Goal: Task Accomplishment & Management: Manage account settings

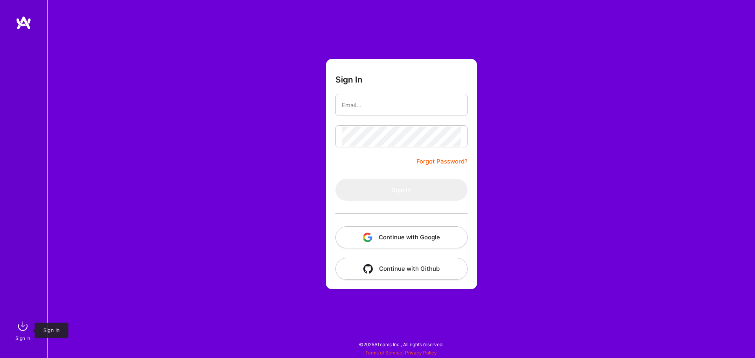
click at [20, 330] on img at bounding box center [23, 326] width 16 height 16
click at [387, 353] on link "Terms of Service" at bounding box center [383, 353] width 37 height 6
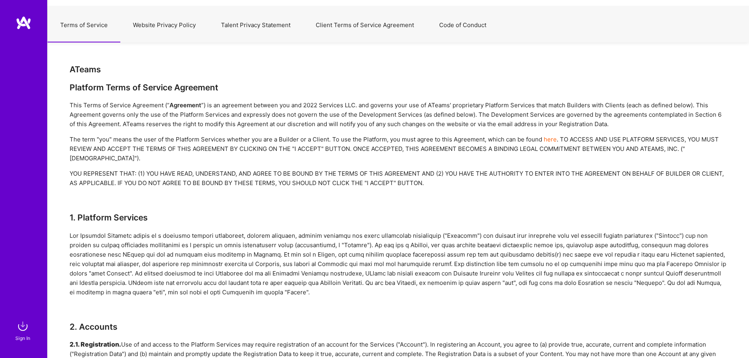
click at [86, 26] on button "Terms of Service" at bounding box center [84, 25] width 73 height 35
click at [378, 26] on button "Client Terms of Service Agreement" at bounding box center [364, 25] width 123 height 35
click at [379, 25] on button "Client Terms of Service Agreement" at bounding box center [364, 25] width 123 height 35
click at [263, 28] on button "Talent Privacy Statement" at bounding box center [255, 25] width 95 height 35
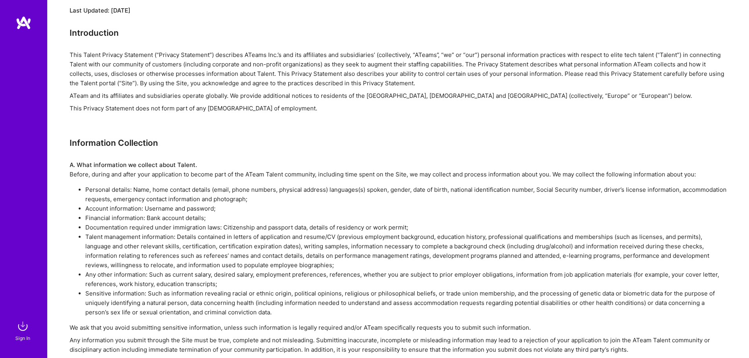
scroll to position [79, 0]
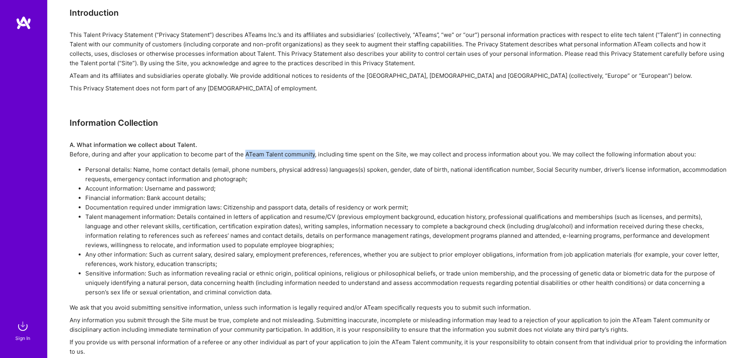
drag, startPoint x: 246, startPoint y: 157, endPoint x: 316, endPoint y: 154, distance: 70.0
click at [316, 154] on div "A. What information we collect about Talent. Before, during and after your appl…" at bounding box center [398, 149] width 657 height 19
copy div "ATeam Talent community"
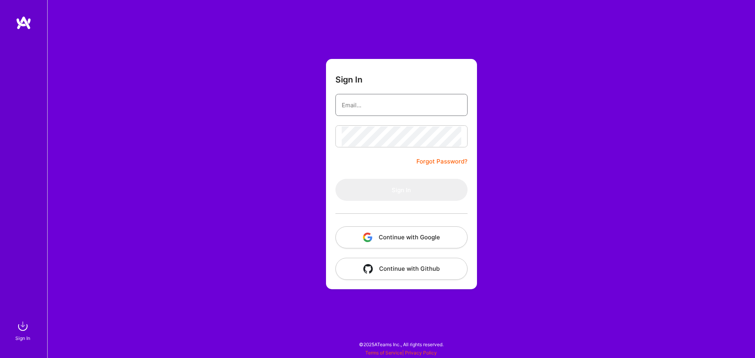
click at [382, 108] on input "email" at bounding box center [402, 105] width 120 height 20
type input "[PERSON_NAME][EMAIL_ADDRESS][DOMAIN_NAME]"
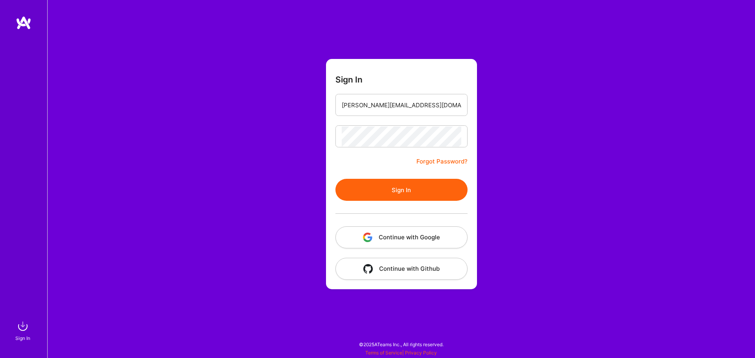
click at [423, 184] on button "Sign In" at bounding box center [401, 190] width 132 height 22
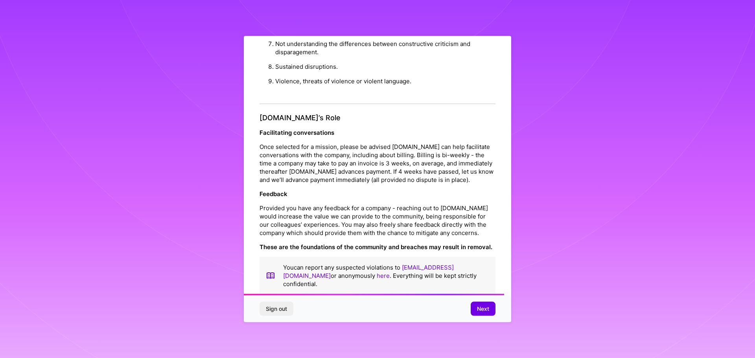
scroll to position [852, 0]
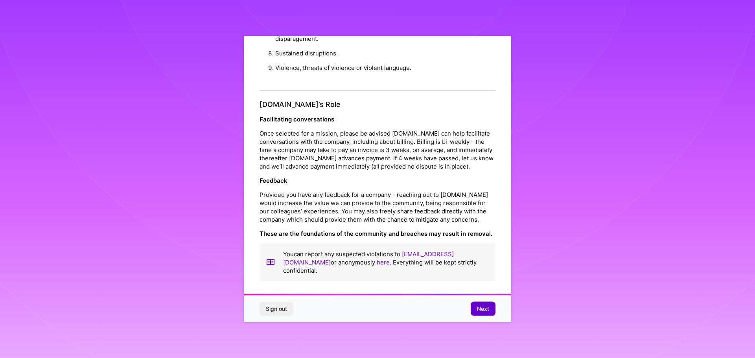
click at [491, 314] on button "Next" at bounding box center [483, 309] width 25 height 14
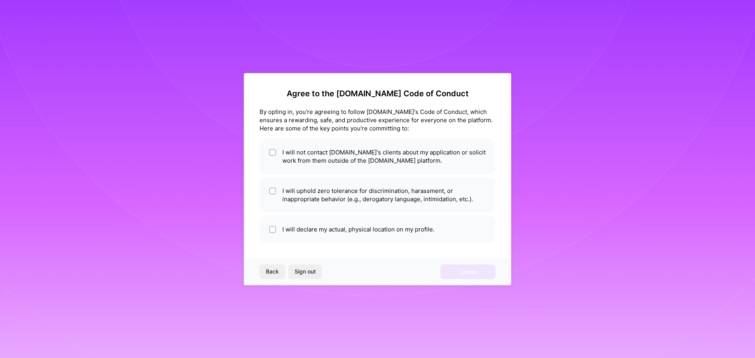
scroll to position [0, 0]
click at [368, 230] on li "I will declare my actual, physical location on my profile." at bounding box center [378, 229] width 236 height 27
checkbox input "true"
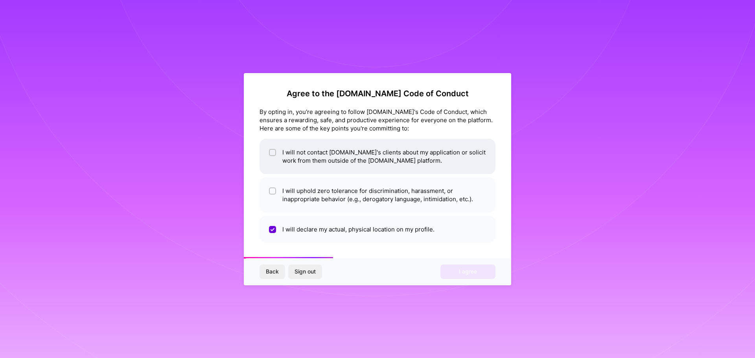
drag, startPoint x: 372, startPoint y: 195, endPoint x: 368, endPoint y: 162, distance: 32.8
click at [372, 195] on li "I will uphold zero tolerance for discrimination, harassment, or inappropriate b…" at bounding box center [378, 194] width 236 height 35
checkbox input "true"
click at [368, 150] on li "I will not contact A.Team's clients about my application or solicit work from t…" at bounding box center [378, 156] width 236 height 35
checkbox input "true"
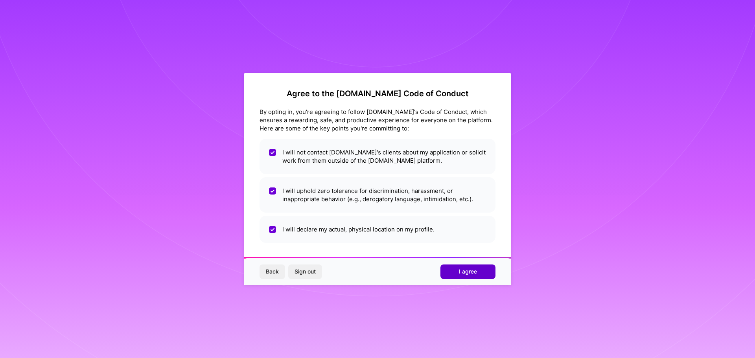
click at [467, 273] on span "I agree" at bounding box center [468, 272] width 18 height 8
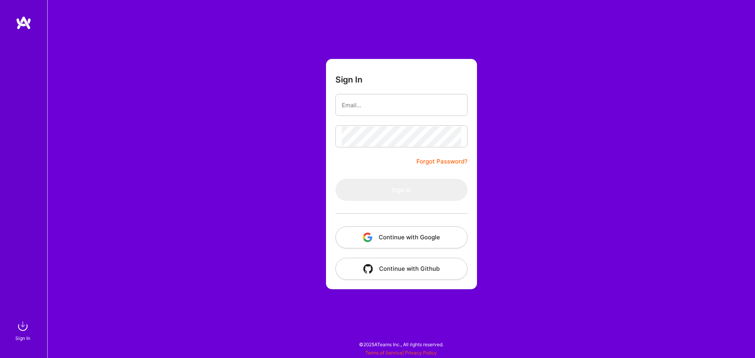
click at [24, 24] on img at bounding box center [24, 23] width 16 height 14
click at [25, 22] on img at bounding box center [24, 23] width 16 height 14
click at [443, 162] on link "Forgot Password?" at bounding box center [441, 161] width 51 height 9
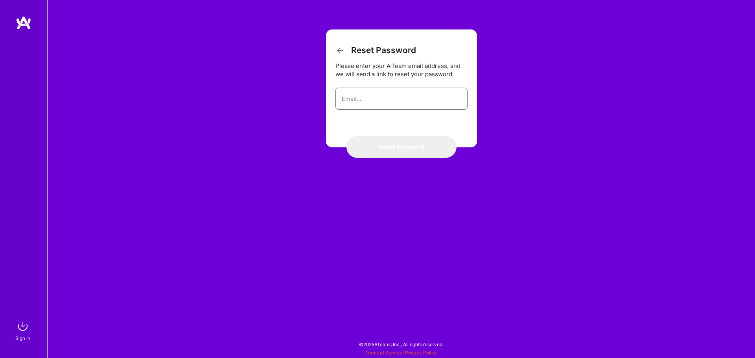
click at [378, 101] on input "email" at bounding box center [402, 99] width 120 height 20
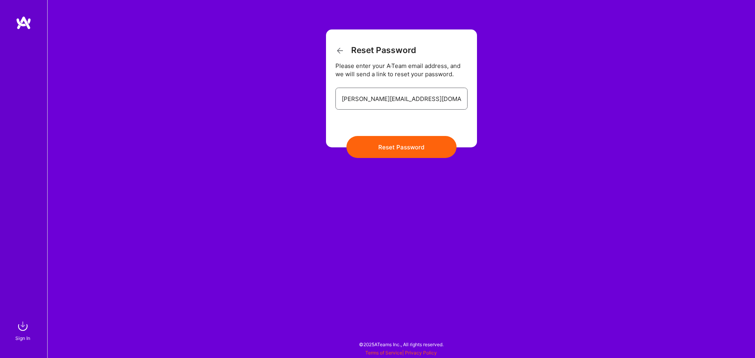
type input "gavin.brummelkamp@gmail.com"
drag, startPoint x: 343, startPoint y: 123, endPoint x: 350, endPoint y: 130, distance: 10.0
click at [343, 123] on form "Reset Password Please enter your A·Team email address, and we will send a link …" at bounding box center [401, 88] width 151 height 118
click at [388, 146] on button "Reset Password" at bounding box center [401, 147] width 110 height 22
